Goal: Download file/media

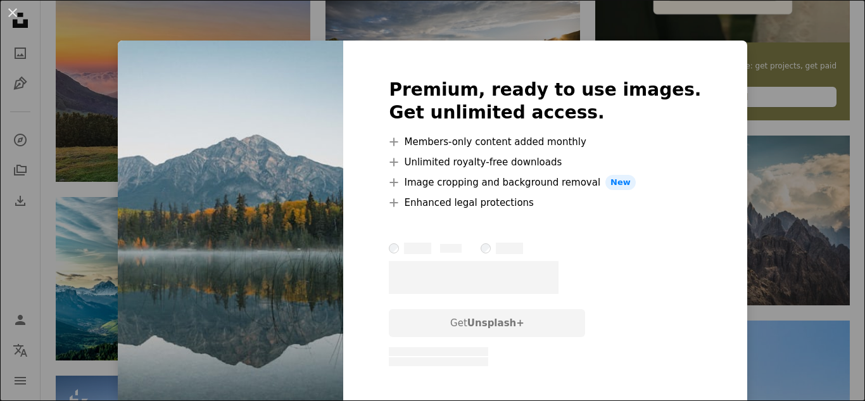
scroll to position [528, 0]
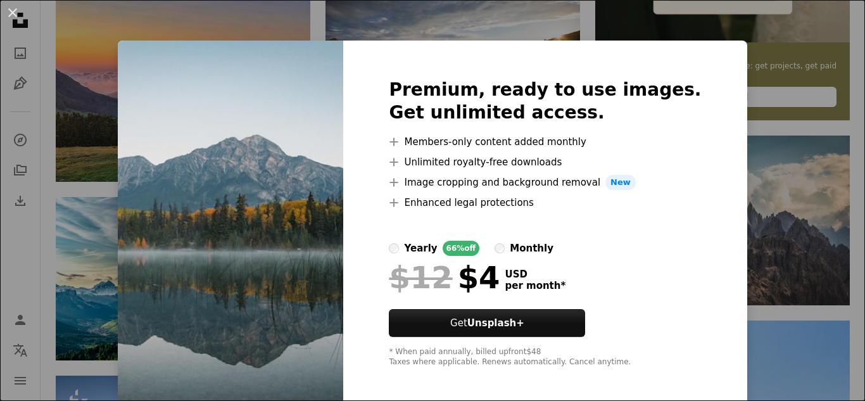
click at [755, 229] on div "An X shape Premium, ready to use images. Get unlimited access. A plus sign Memb…" at bounding box center [432, 200] width 865 height 401
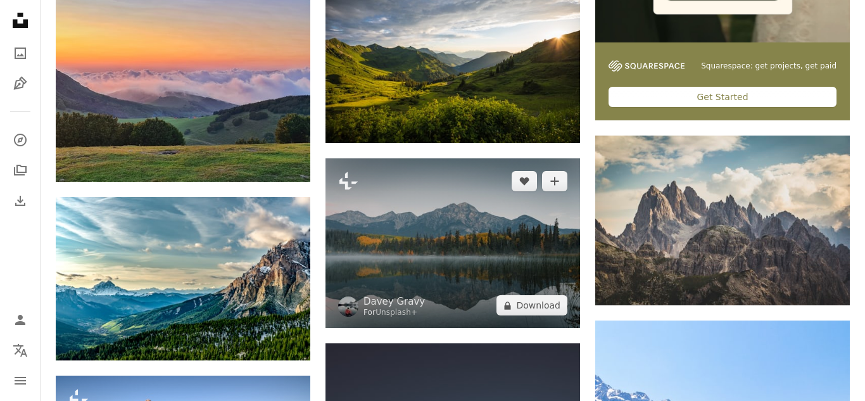
click at [480, 216] on img at bounding box center [452, 243] width 254 height 170
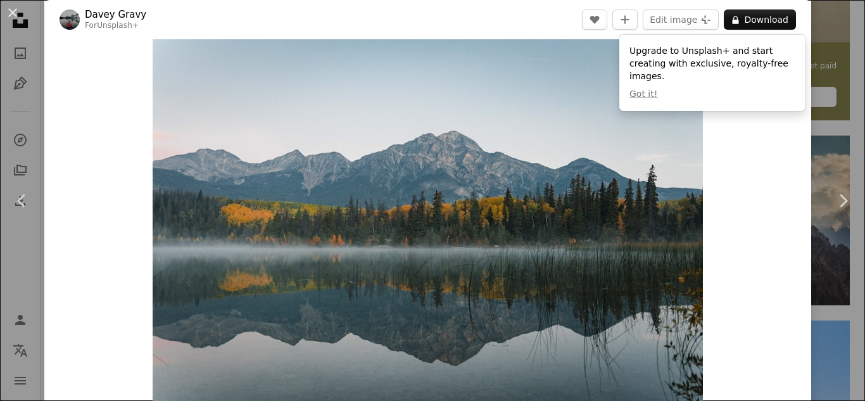
scroll to position [21, 0]
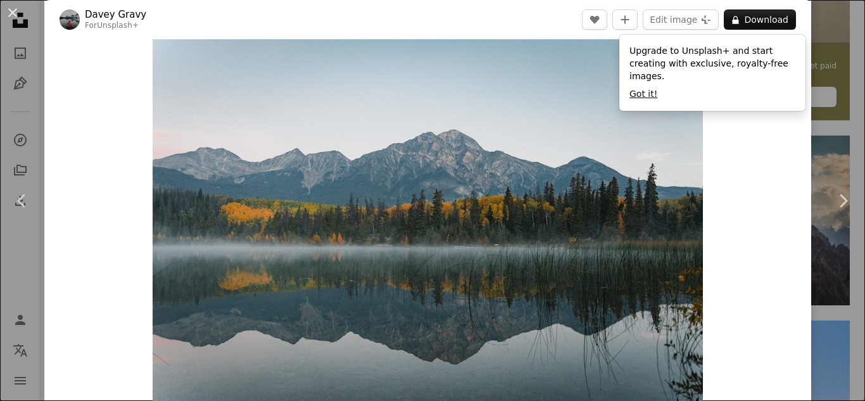
click at [637, 88] on button "Got it!" at bounding box center [643, 94] width 28 height 13
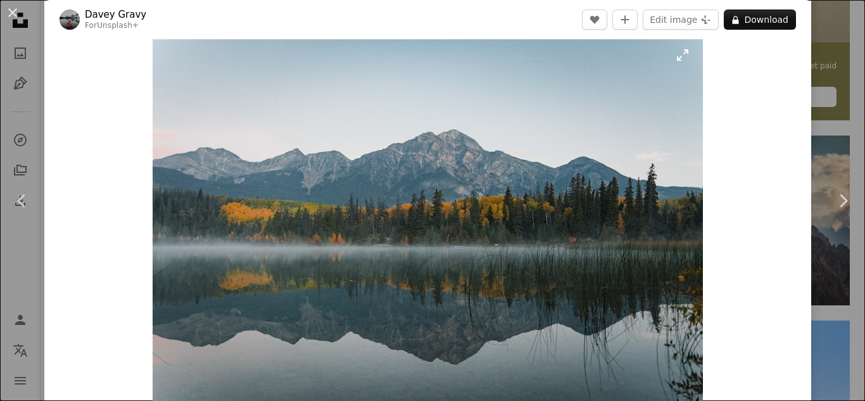
click at [684, 56] on img "Zoom in on this image" at bounding box center [428, 218] width 550 height 367
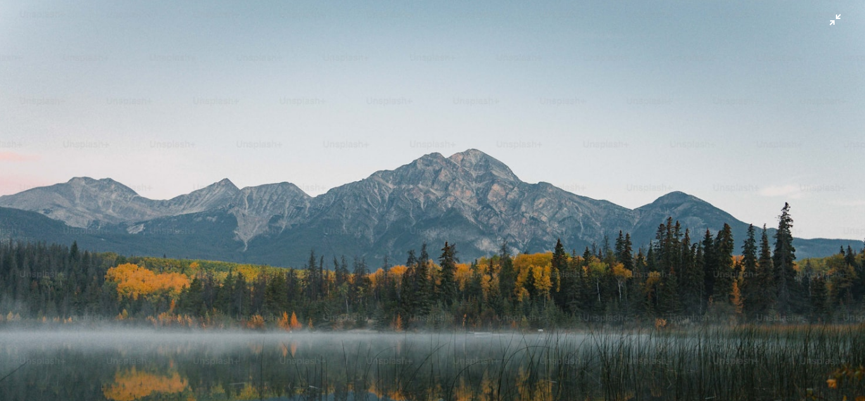
scroll to position [89, 0]
